Goal: Task Accomplishment & Management: Use online tool/utility

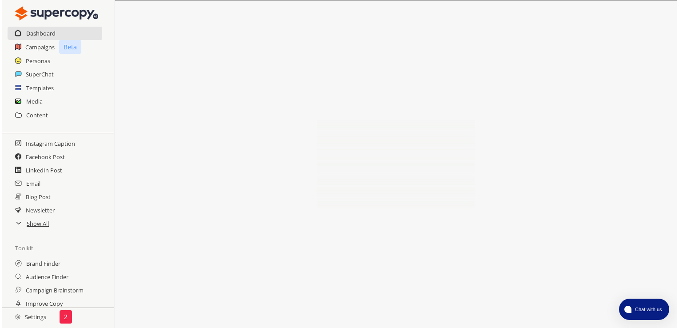
scroll to position [44, 0]
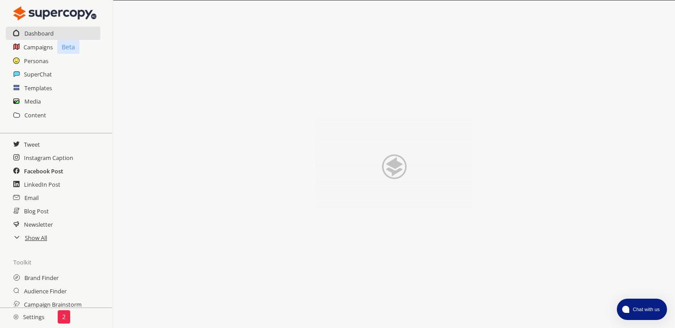
click at [38, 172] on h2 "Facebook Post" at bounding box center [43, 170] width 39 height 13
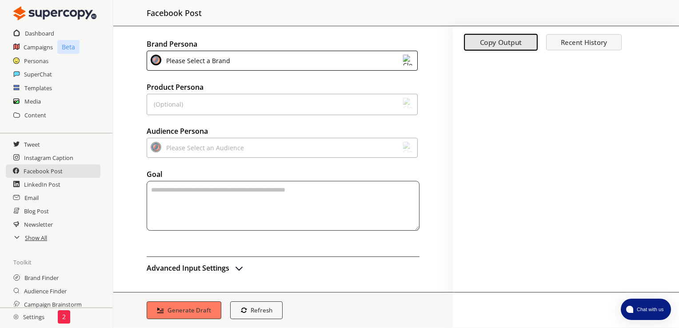
click at [195, 63] on div "Please Select a Brand" at bounding box center [196, 61] width 67 height 12
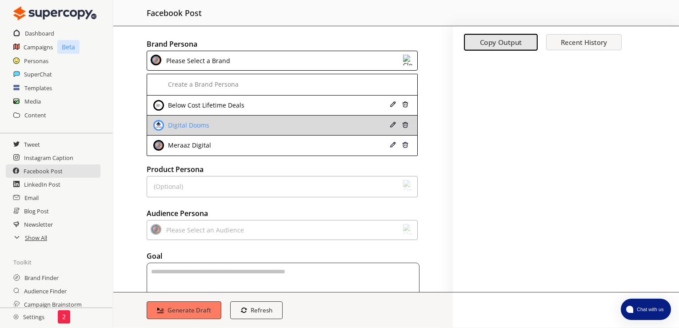
click at [185, 123] on div "Digital Dooms" at bounding box center [188, 125] width 44 height 7
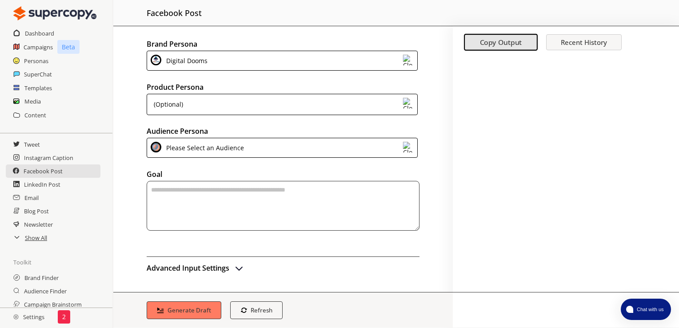
click at [197, 100] on div "(Optional)" at bounding box center [282, 104] width 271 height 21
drag, startPoint x: 202, startPoint y: 44, endPoint x: 140, endPoint y: 44, distance: 61.7
click at [140, 44] on div "Brand Persona Digital Dooms Product Persona (Optional) Audience Persona Please …" at bounding box center [282, 159] width 339 height 266
copy h2 "Brand Persona"
click at [238, 267] on img "advanced-inputs" at bounding box center [239, 267] width 11 height 11
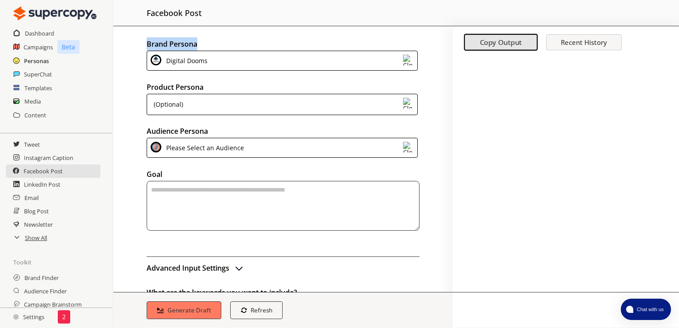
click at [34, 62] on h2 "Personas" at bounding box center [36, 60] width 25 height 13
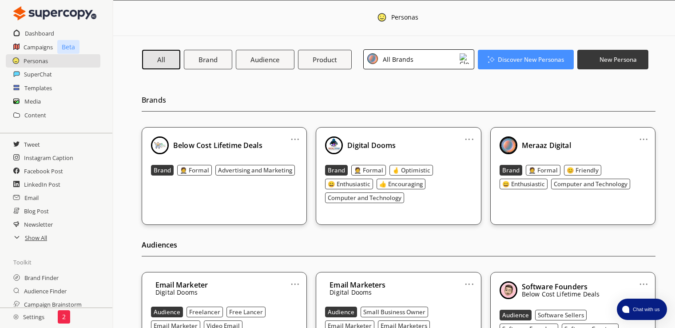
click at [471, 138] on link "..." at bounding box center [469, 135] width 9 height 7
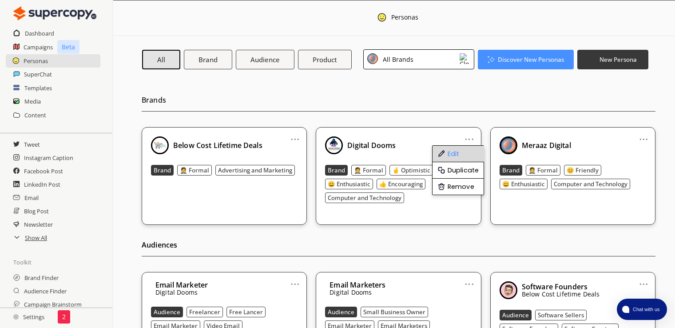
click at [453, 155] on li "Edit" at bounding box center [459, 154] width 52 height 16
